Goal: Transaction & Acquisition: Purchase product/service

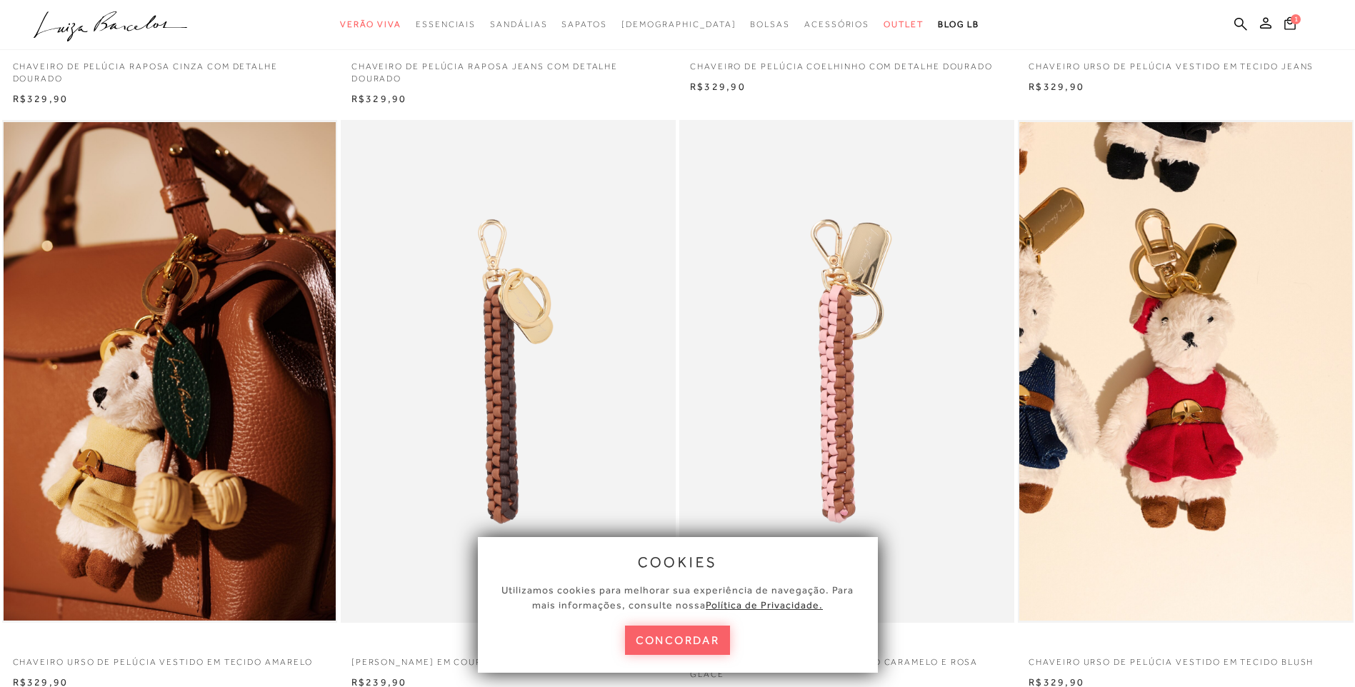
scroll to position [591, 0]
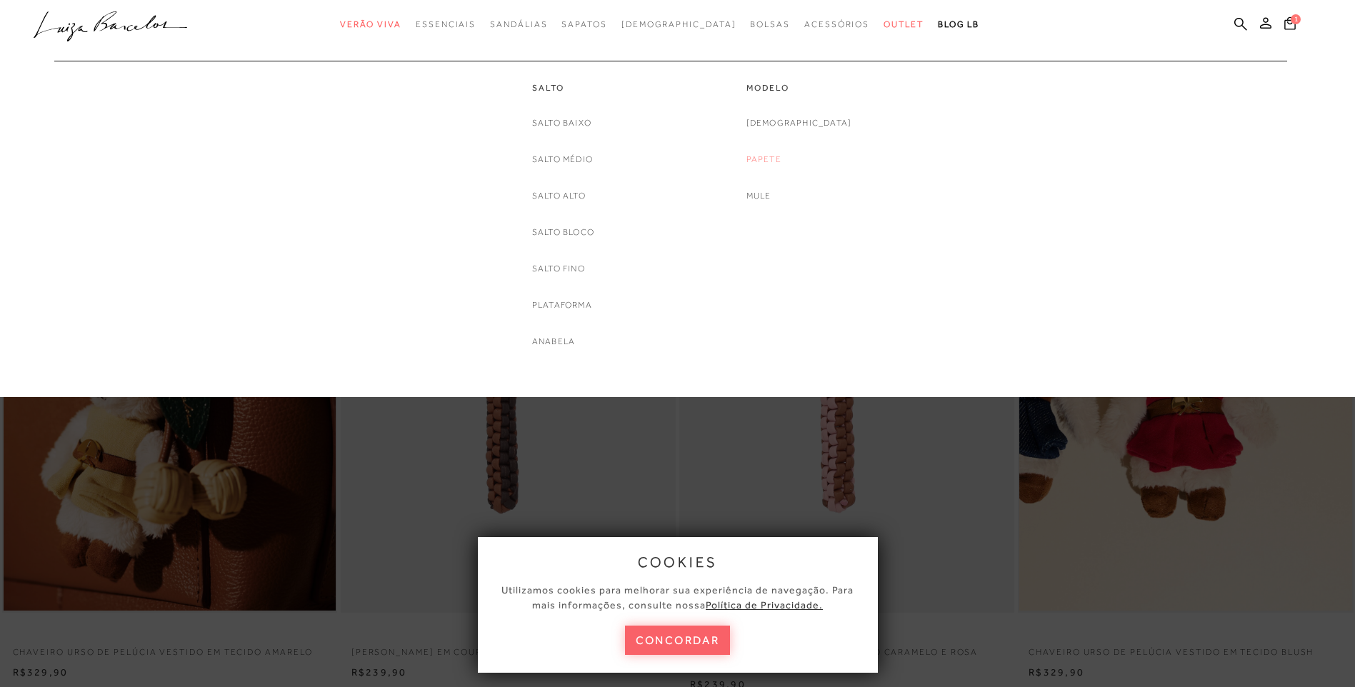
click at [781, 158] on link "Papete" at bounding box center [763, 159] width 35 height 15
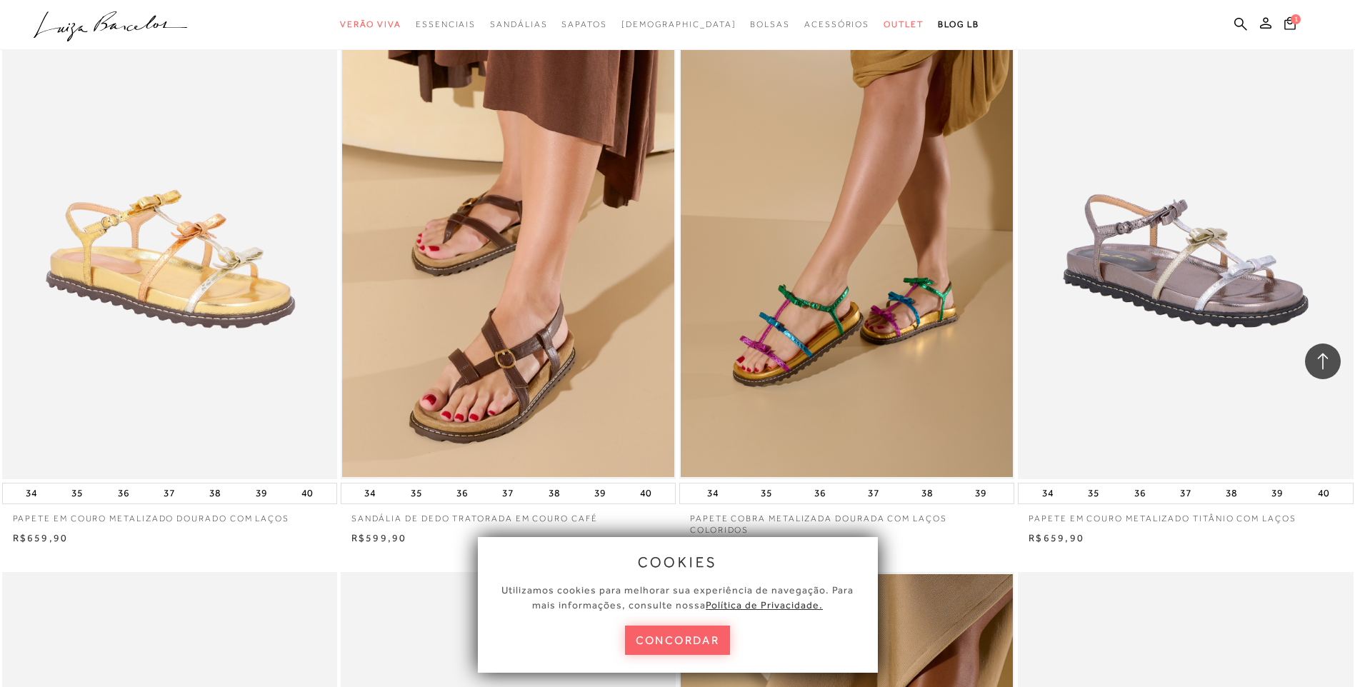
scroll to position [1981, 0]
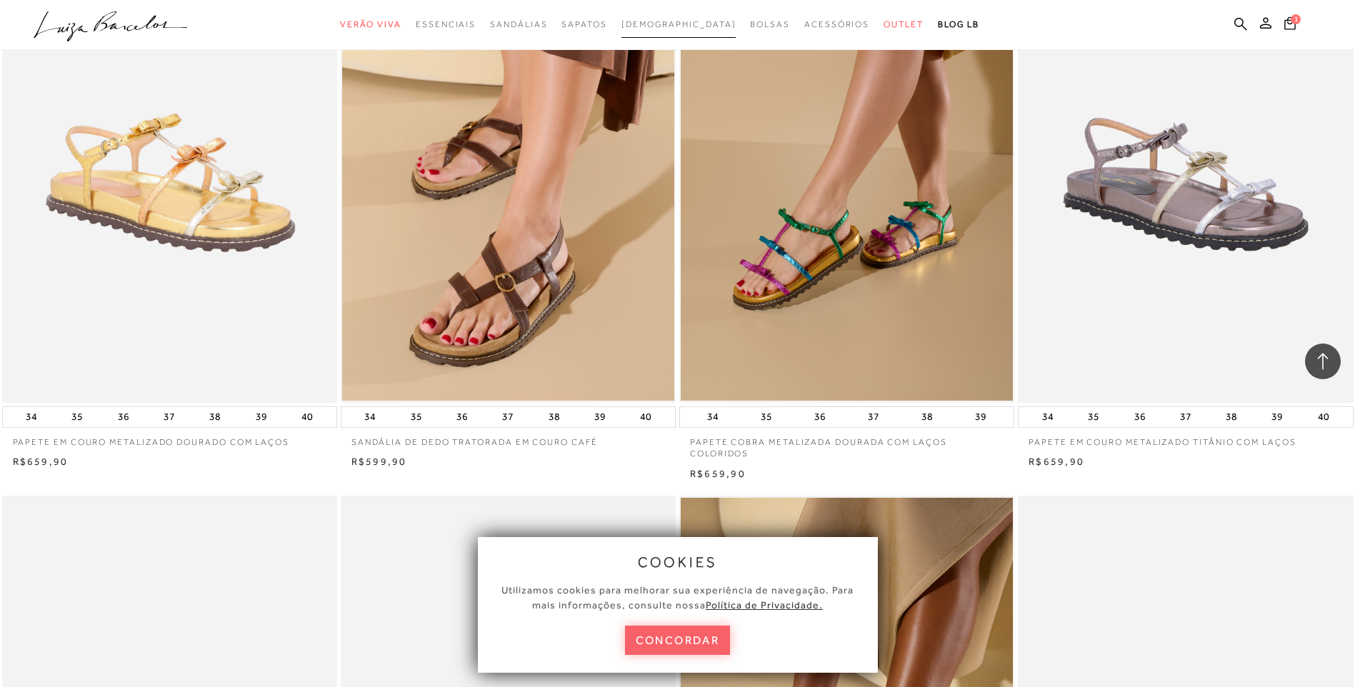
click at [687, 23] on span "[DEMOGRAPHIC_DATA]" at bounding box center [678, 24] width 115 height 10
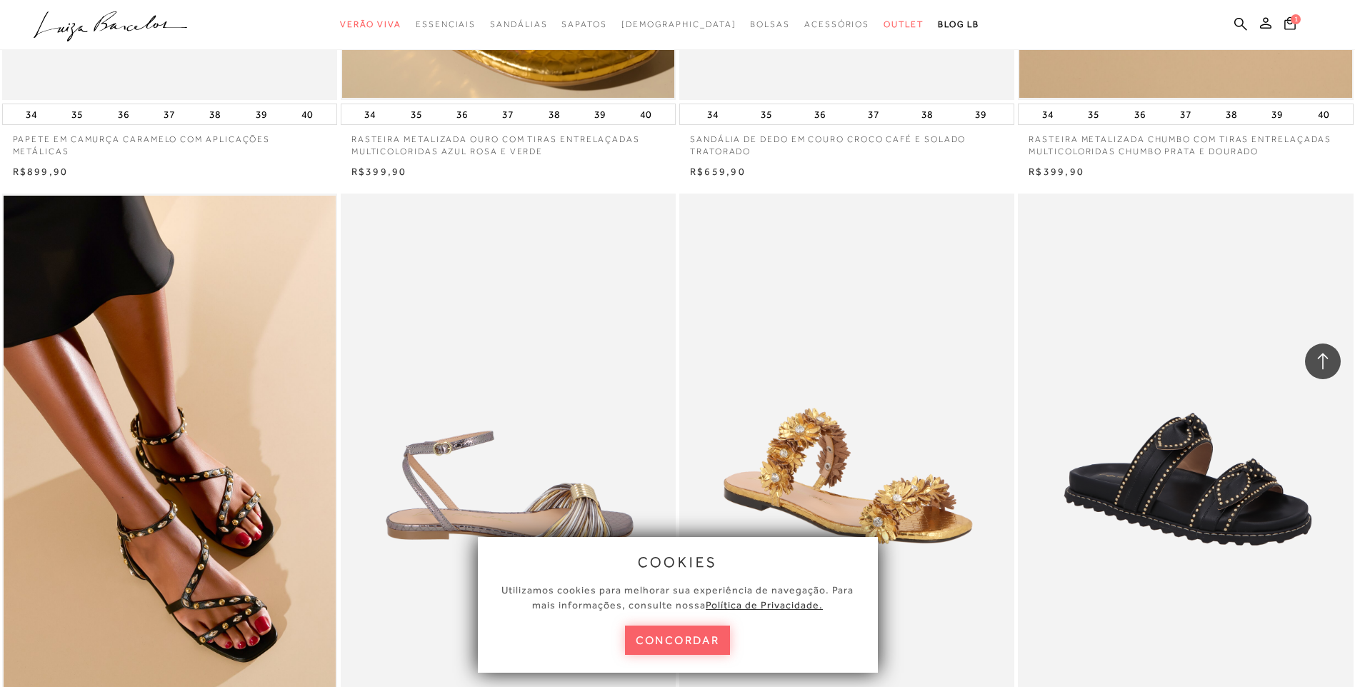
scroll to position [2399, 0]
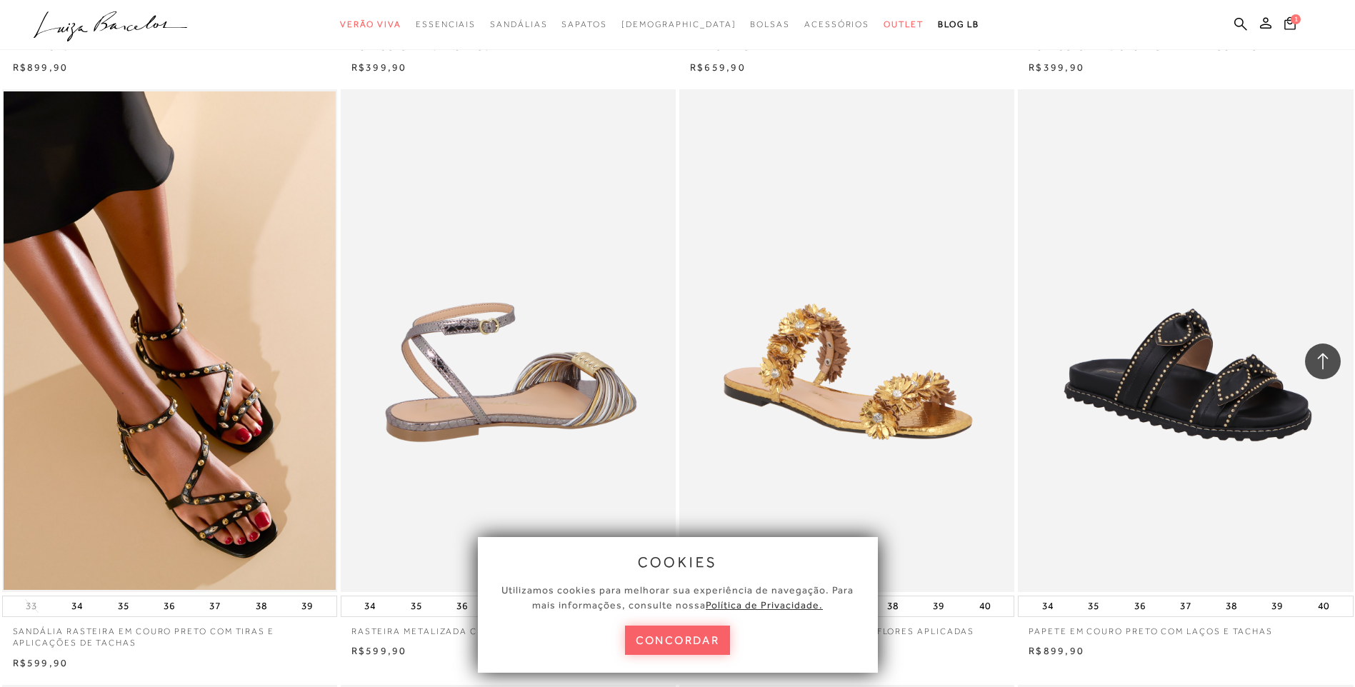
click at [574, 366] on img at bounding box center [509, 340] width 334 height 503
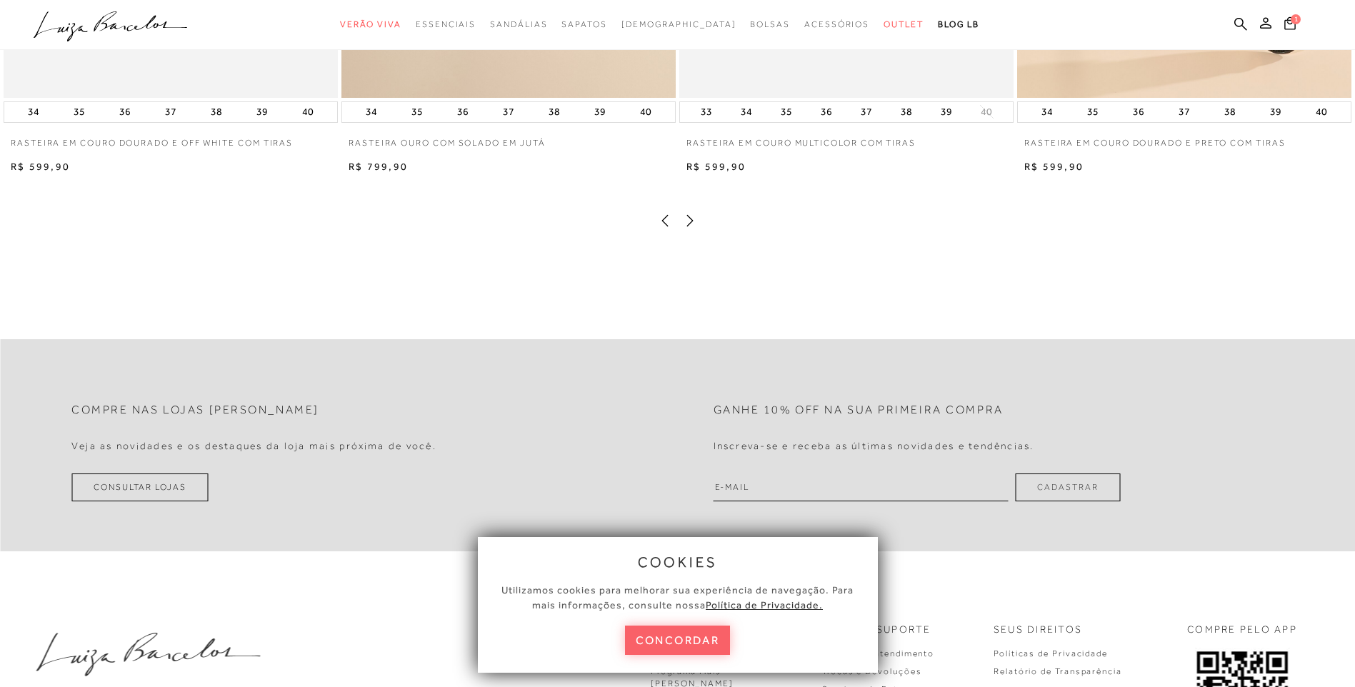
scroll to position [1236, 0]
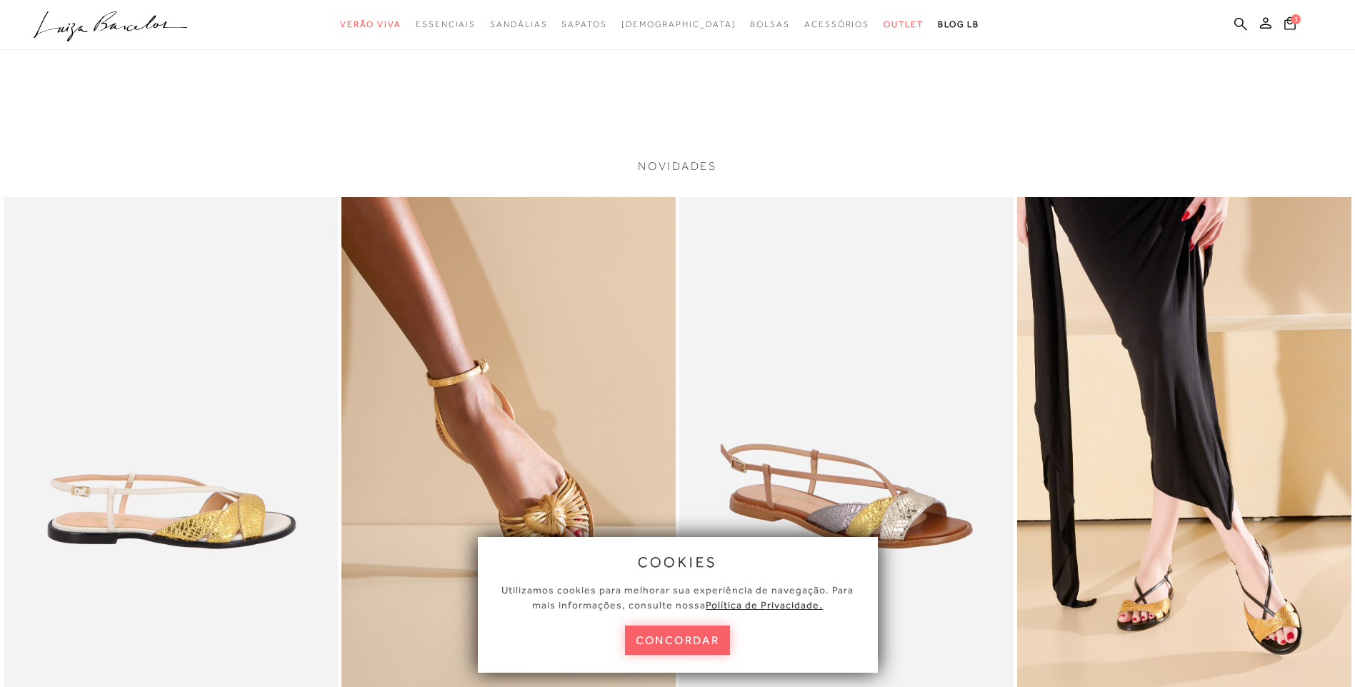
click at [540, 469] on img at bounding box center [508, 447] width 334 height 501
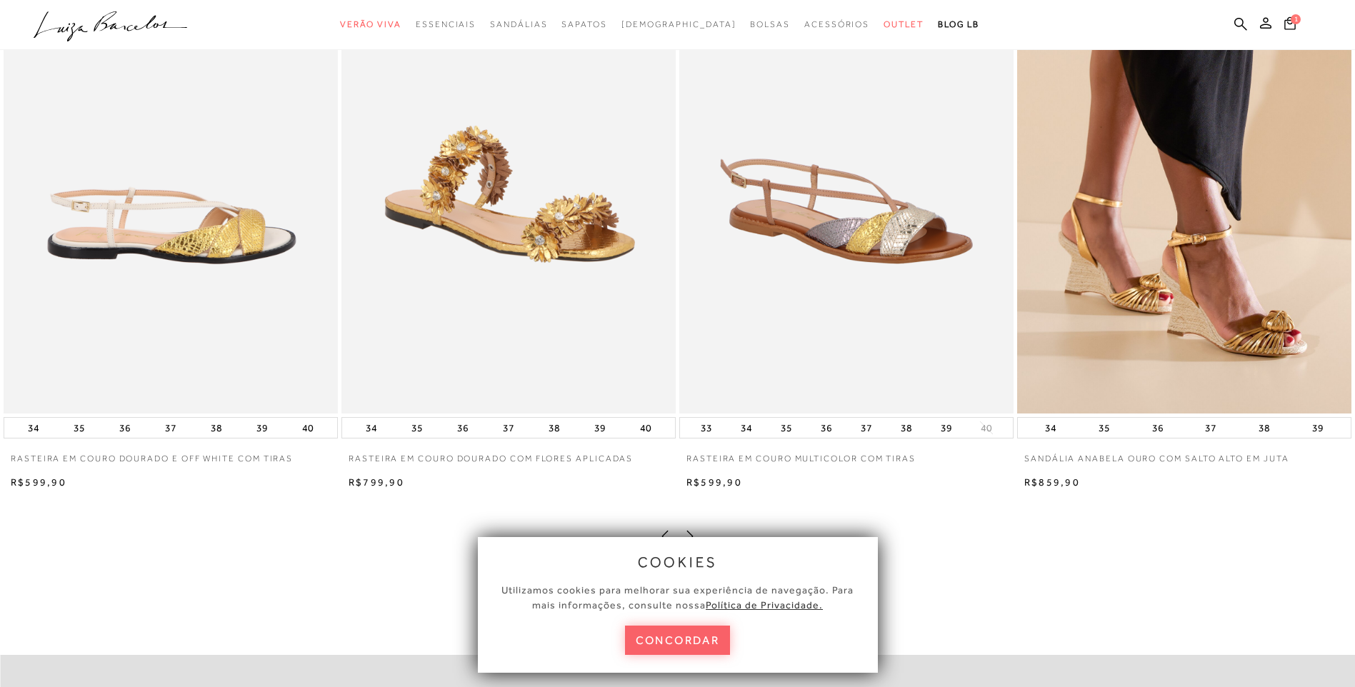
scroll to position [2237, 0]
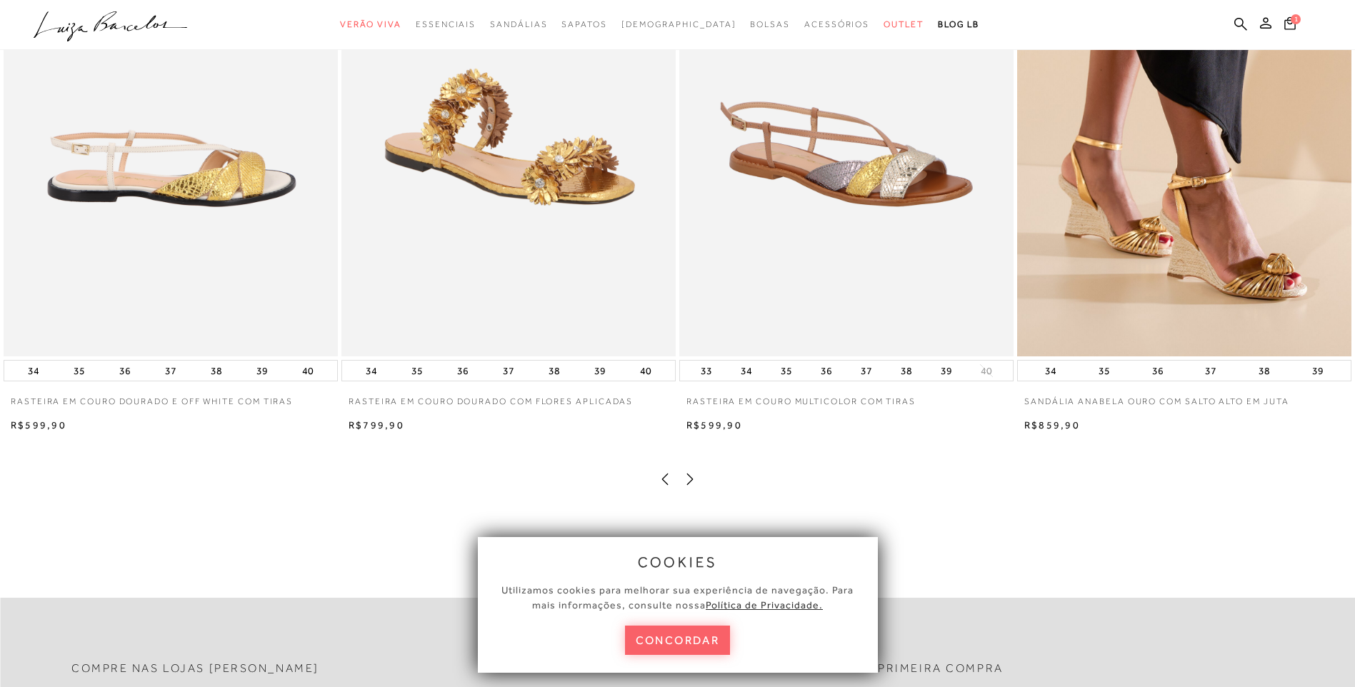
click at [689, 486] on icon at bounding box center [690, 479] width 14 height 14
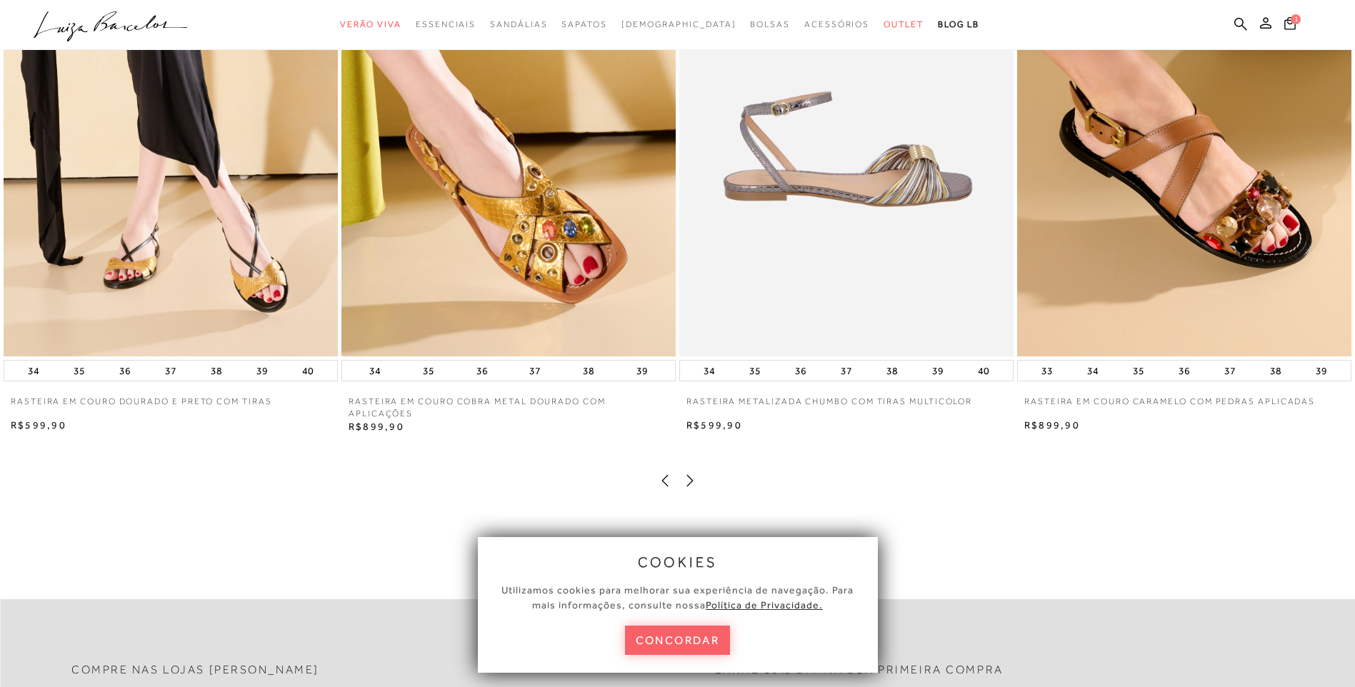
click at [689, 488] on icon at bounding box center [690, 481] width 14 height 14
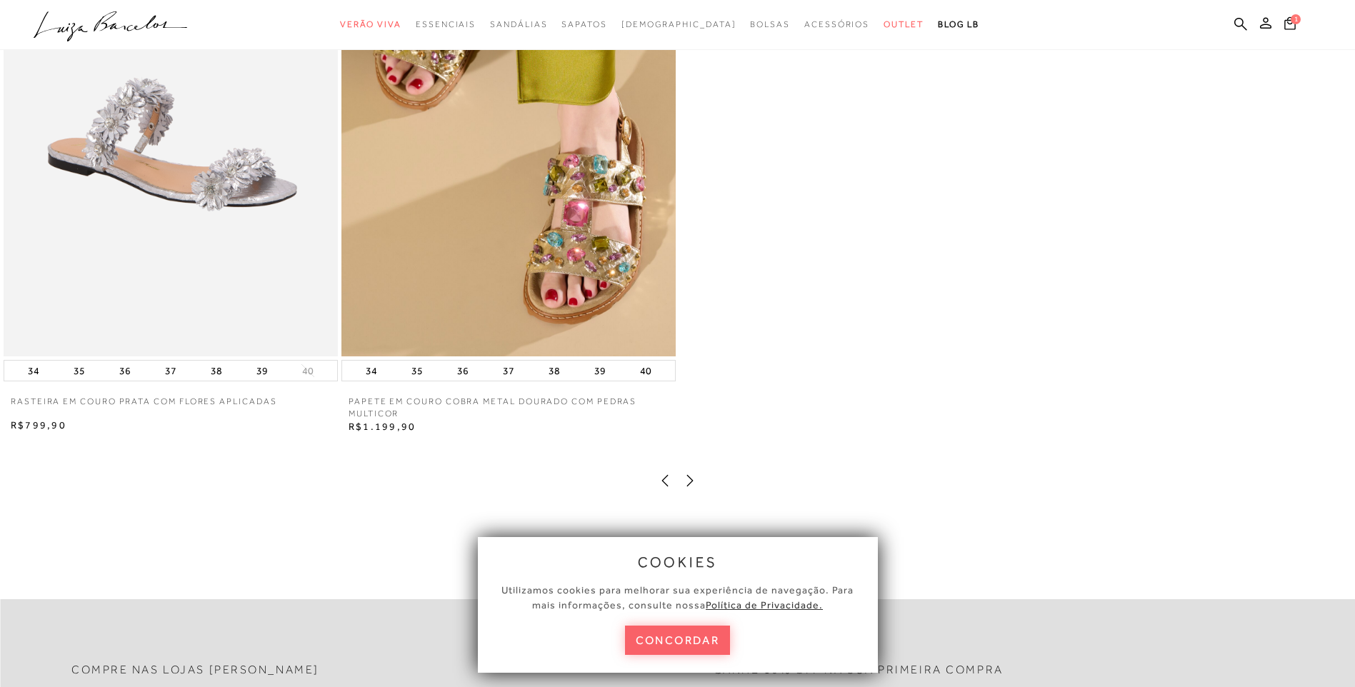
click at [689, 488] on icon at bounding box center [690, 481] width 14 height 14
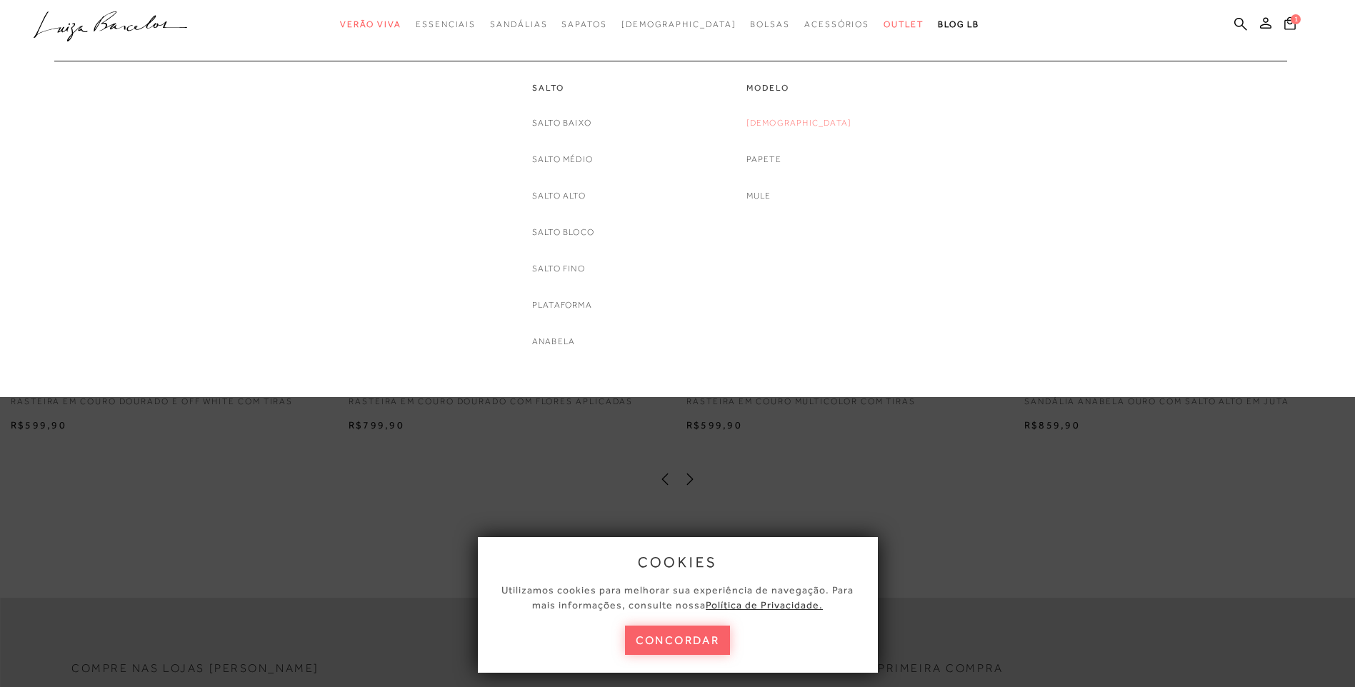
click at [781, 122] on link "[DEMOGRAPHIC_DATA]" at bounding box center [799, 123] width 106 height 15
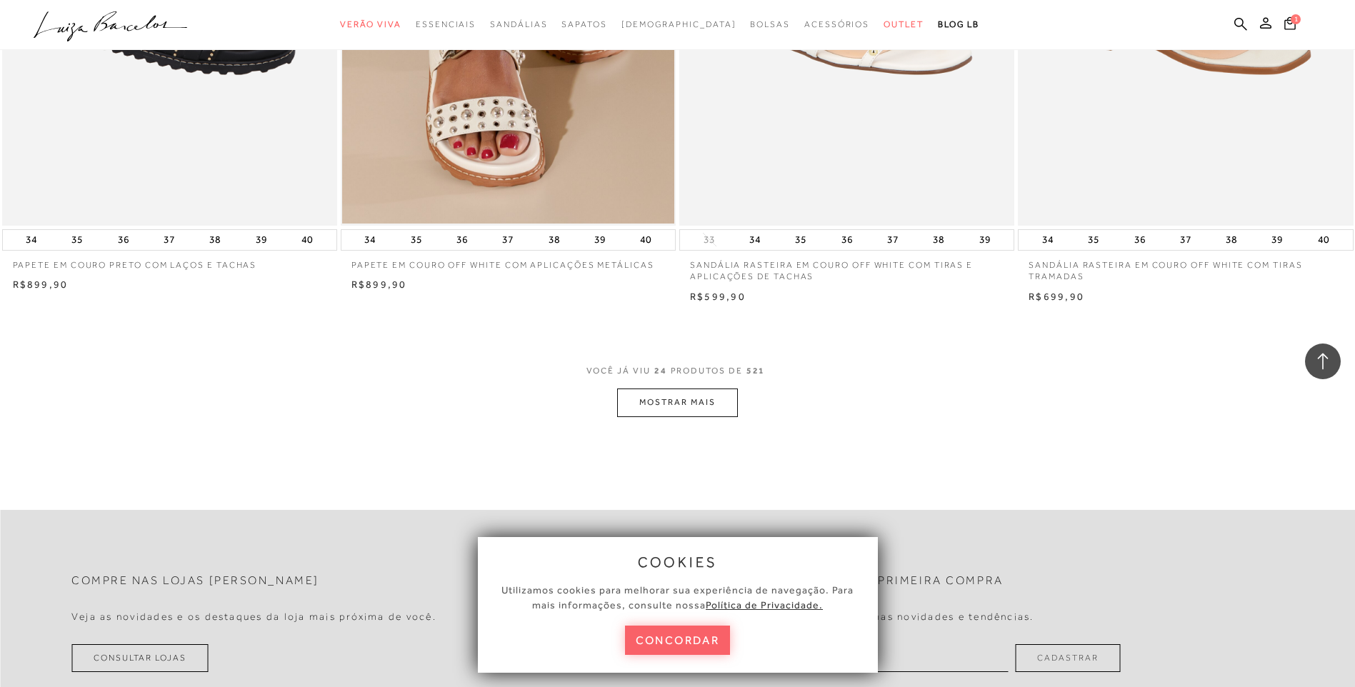
scroll to position [3371, 0]
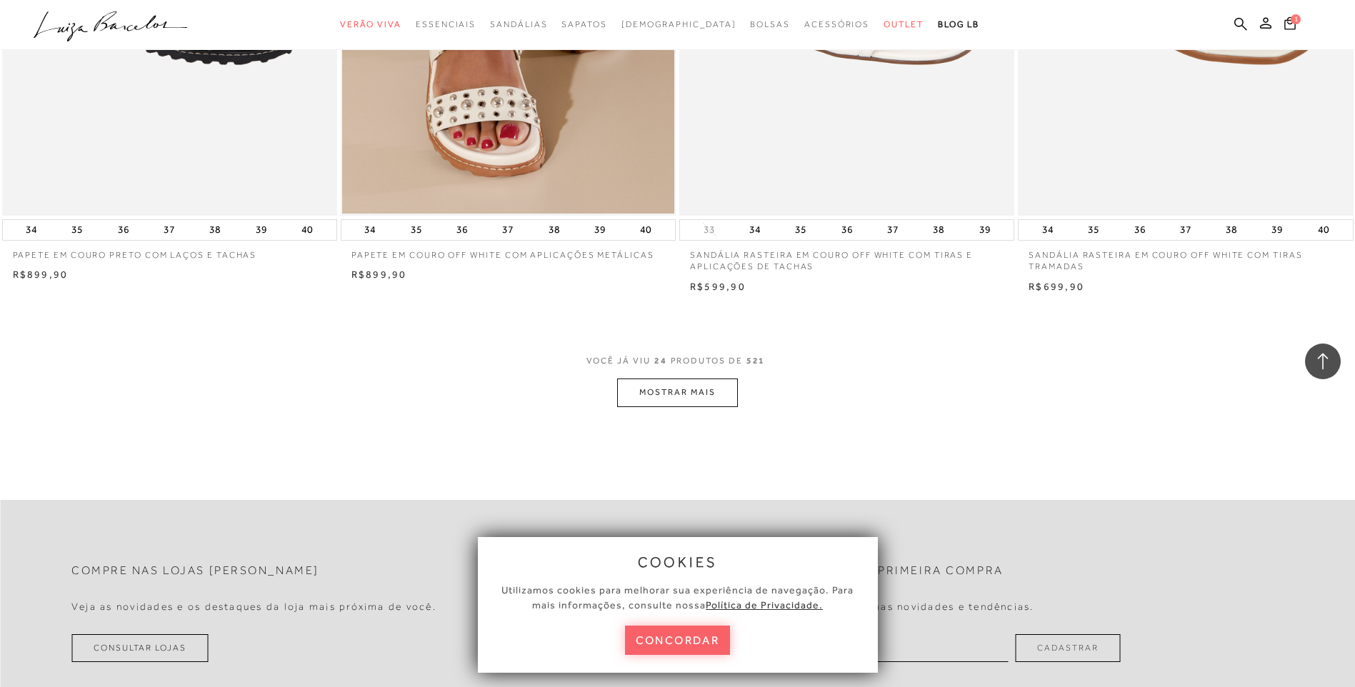
click at [693, 386] on button "MOSTRAR MAIS" at bounding box center [677, 393] width 120 height 28
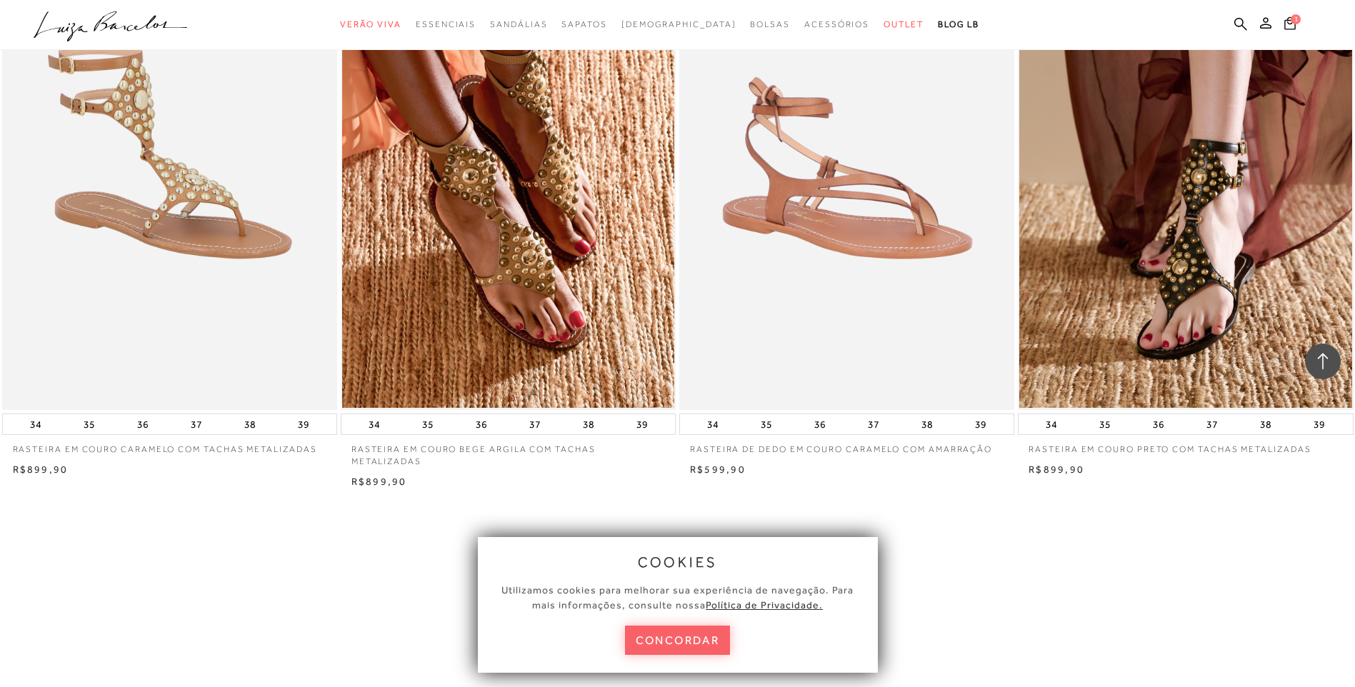
scroll to position [6885, 0]
